Goal: Task Accomplishment & Management: Manage account settings

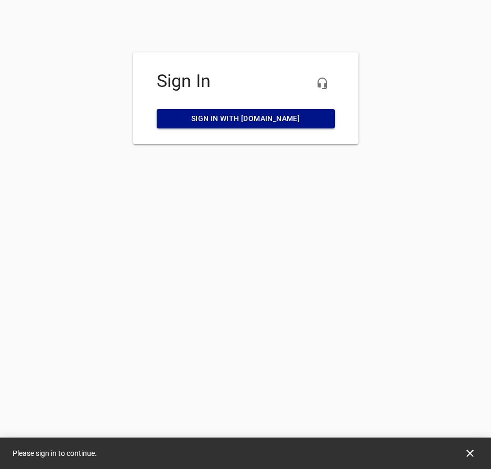
click at [245, 118] on span "Sign in with [DOMAIN_NAME]" at bounding box center [245, 118] width 161 height 13
